Goal: Task Accomplishment & Management: Use online tool/utility

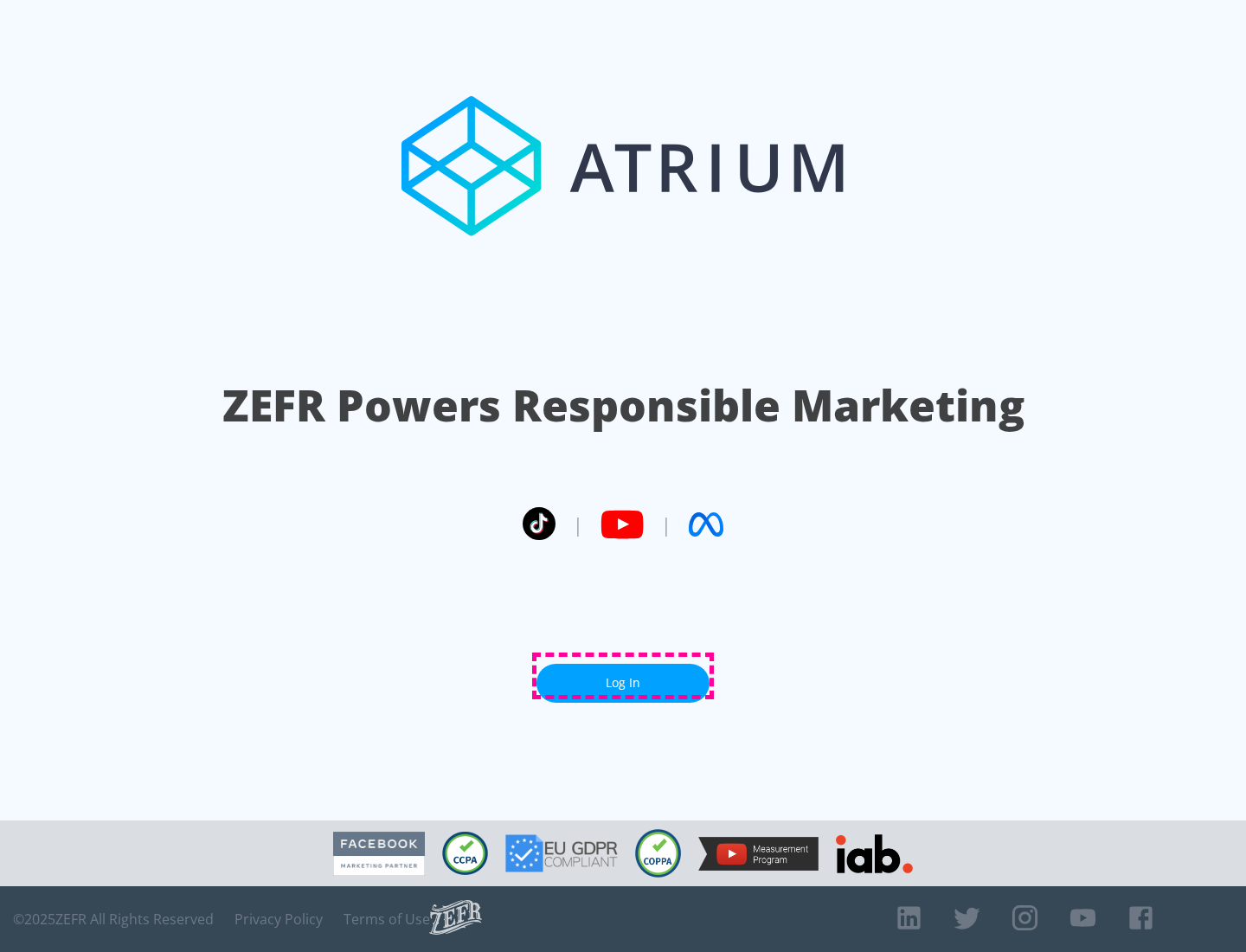
click at [623, 675] on link "Log In" at bounding box center [623, 683] width 173 height 39
